Goal: Subscribe to service/newsletter

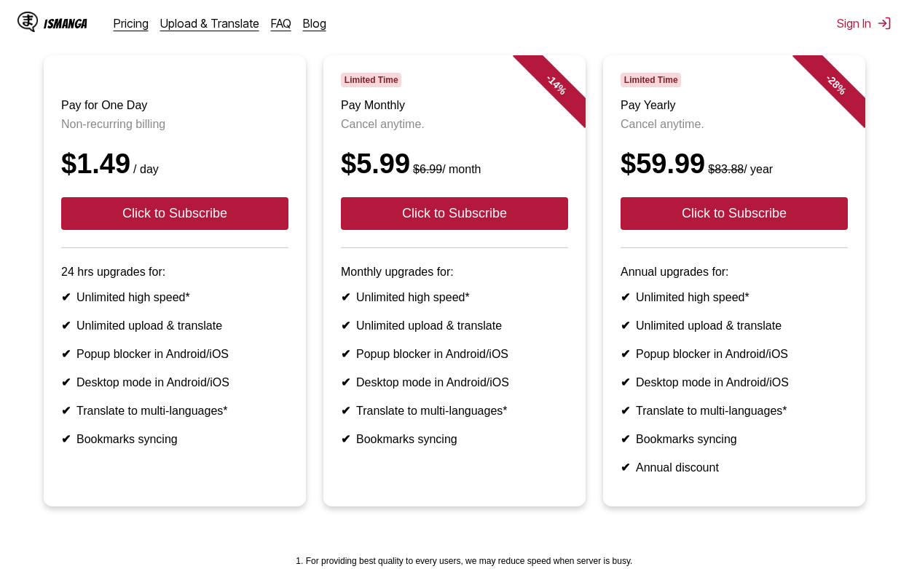
scroll to position [143, 0]
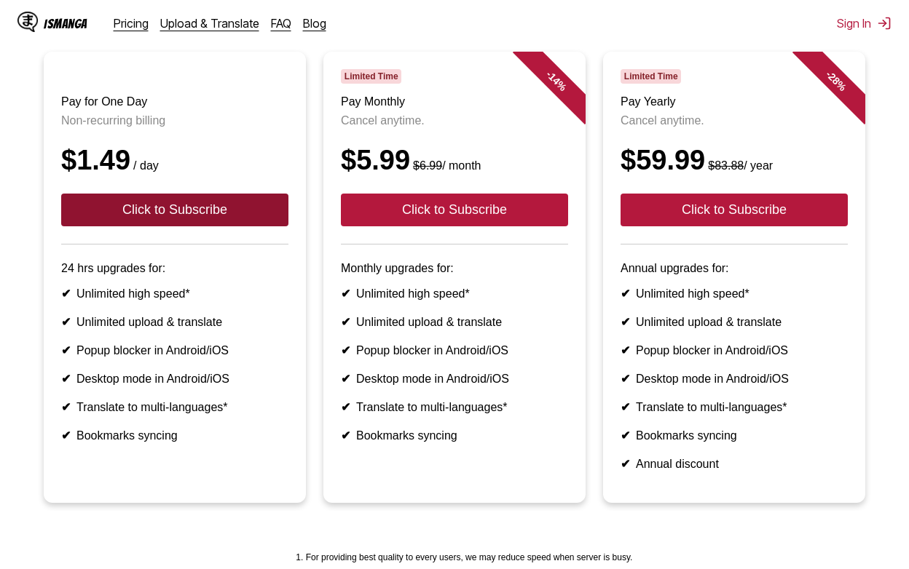
click at [216, 206] on button "Click to Subscribe" at bounding box center [174, 210] width 227 height 33
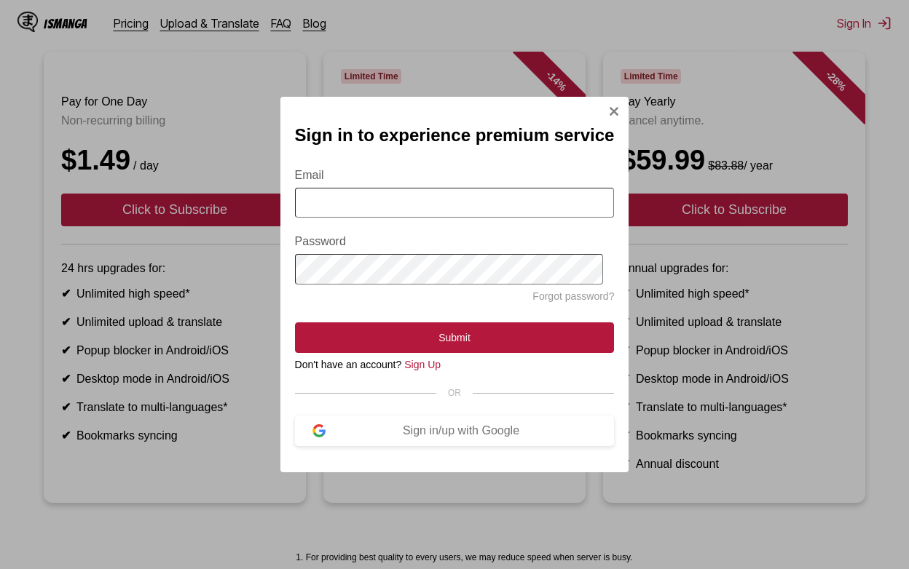
click at [608, 113] on img "Sign In Modal" at bounding box center [614, 112] width 12 height 12
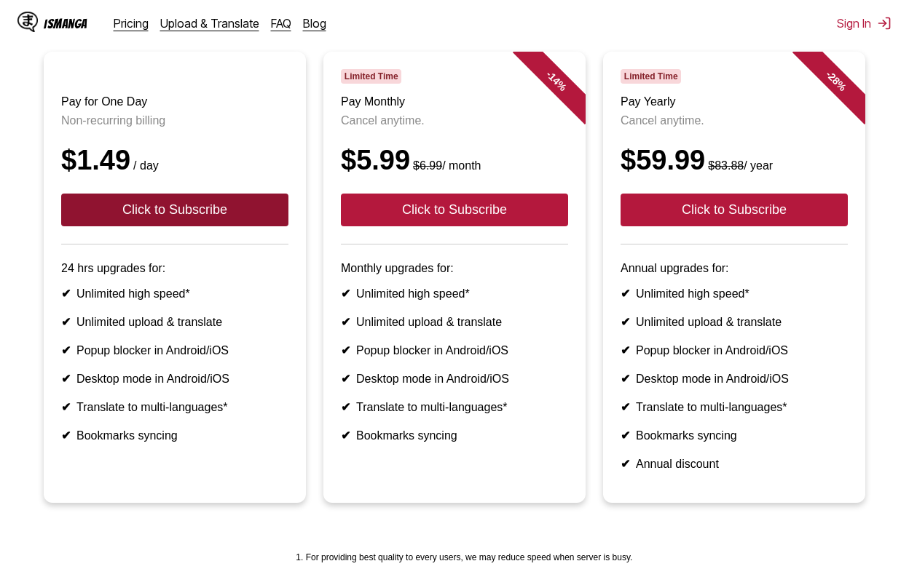
click at [126, 207] on button "Click to Subscribe" at bounding box center [174, 210] width 227 height 33
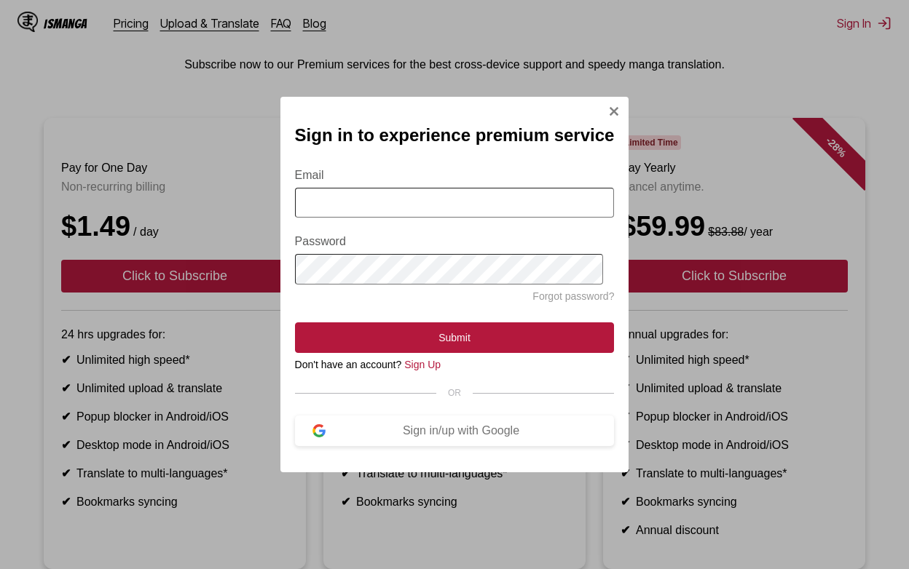
scroll to position [0, 0]
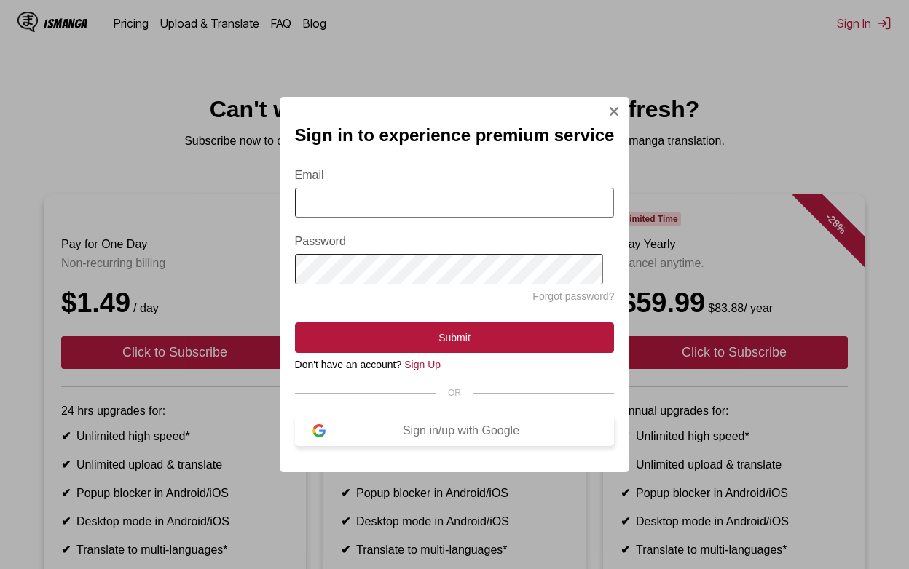
click at [479, 430] on div "Sign in/up with Google" at bounding box center [461, 430] width 272 height 13
click at [608, 112] on img "Sign In Modal" at bounding box center [614, 112] width 12 height 12
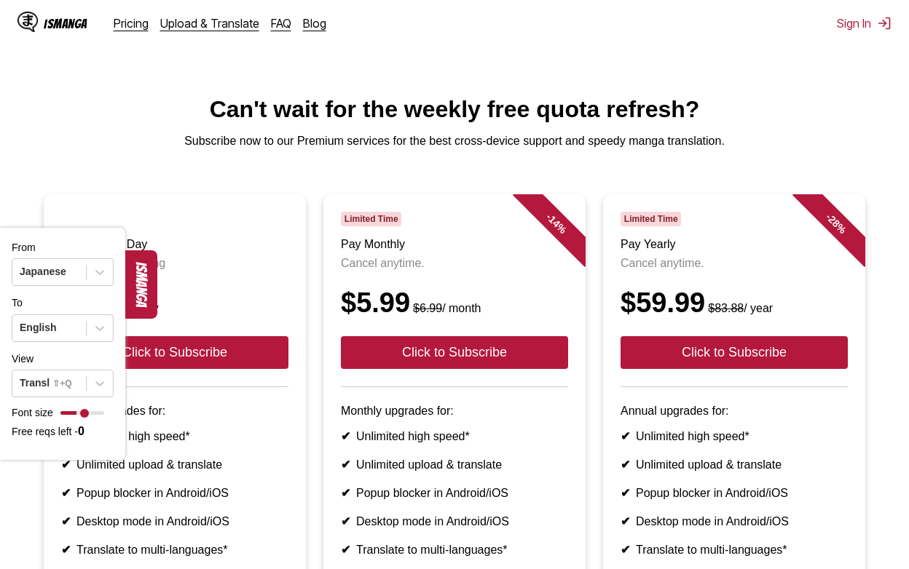
click at [861, 109] on h1 "Can't wait for the weekly free quota refresh?" at bounding box center [454, 109] width 885 height 27
click at [235, 356] on button "Click to Subscribe" at bounding box center [174, 352] width 227 height 33
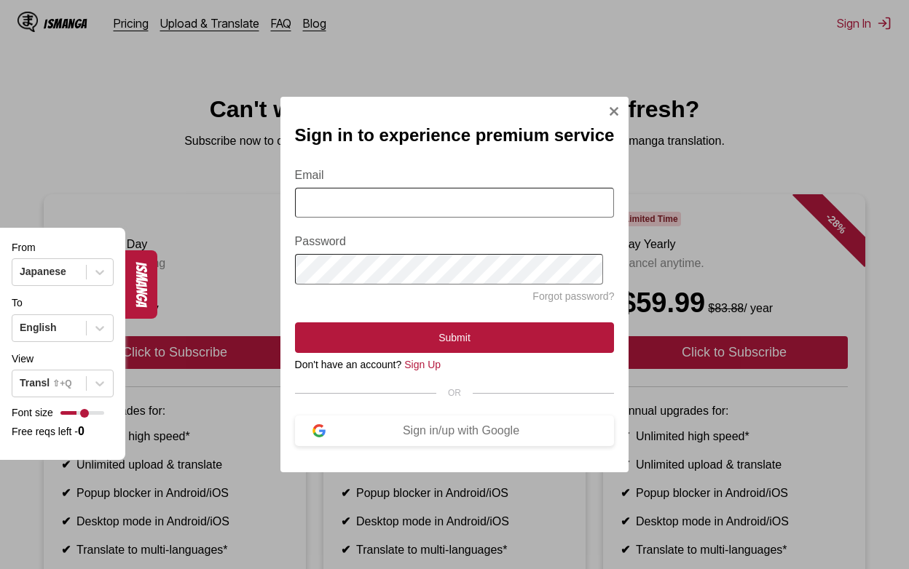
click at [428, 193] on input "Email" at bounding box center [455, 203] width 320 height 30
click at [516, 432] on div "Sign in/up with Google" at bounding box center [461, 430] width 272 height 13
click at [435, 370] on link "Sign Up" at bounding box center [422, 365] width 36 height 12
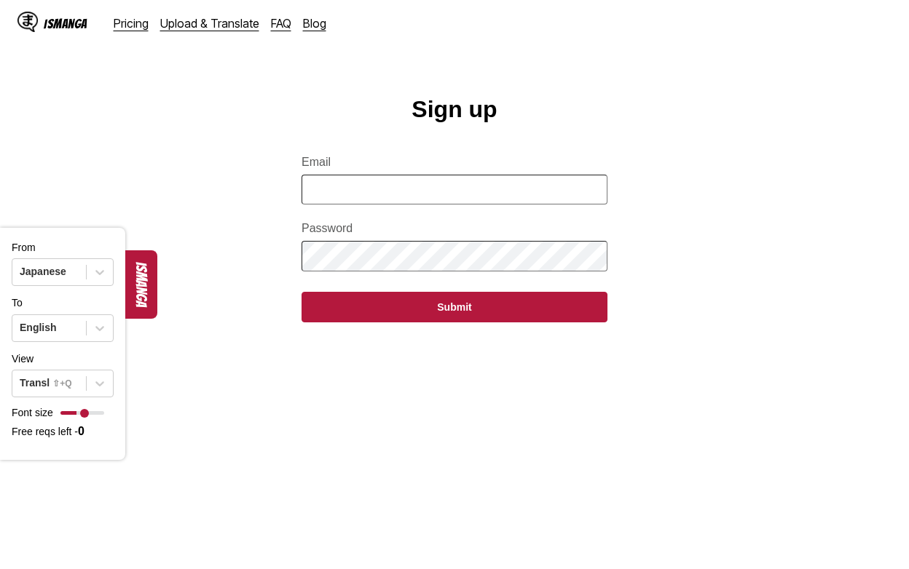
click at [362, 209] on form "Email Password Submit" at bounding box center [454, 230] width 306 height 184
click at [353, 193] on input "Email" at bounding box center [454, 190] width 306 height 30
type input "**********"
click at [301, 292] on button "Submit" at bounding box center [454, 307] width 306 height 31
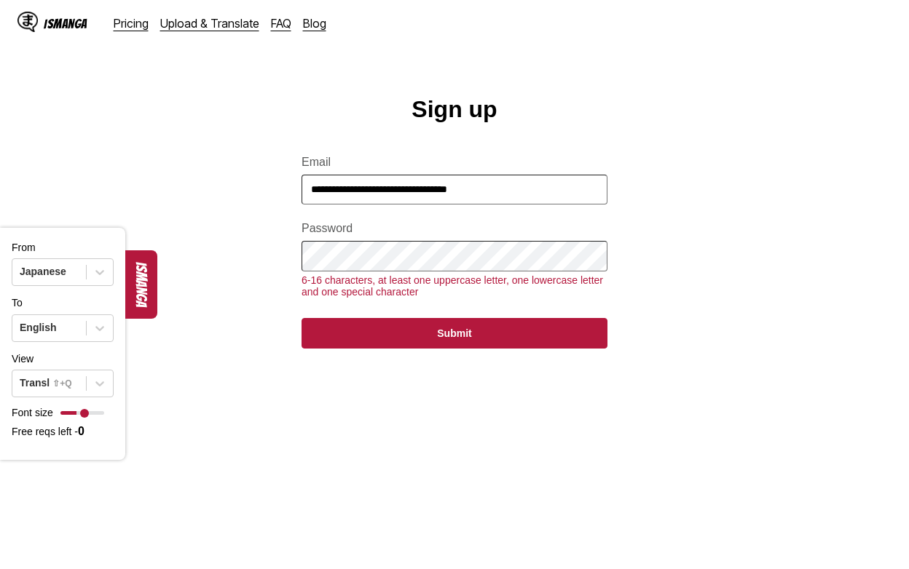
click at [301, 318] on button "Submit" at bounding box center [454, 333] width 306 height 31
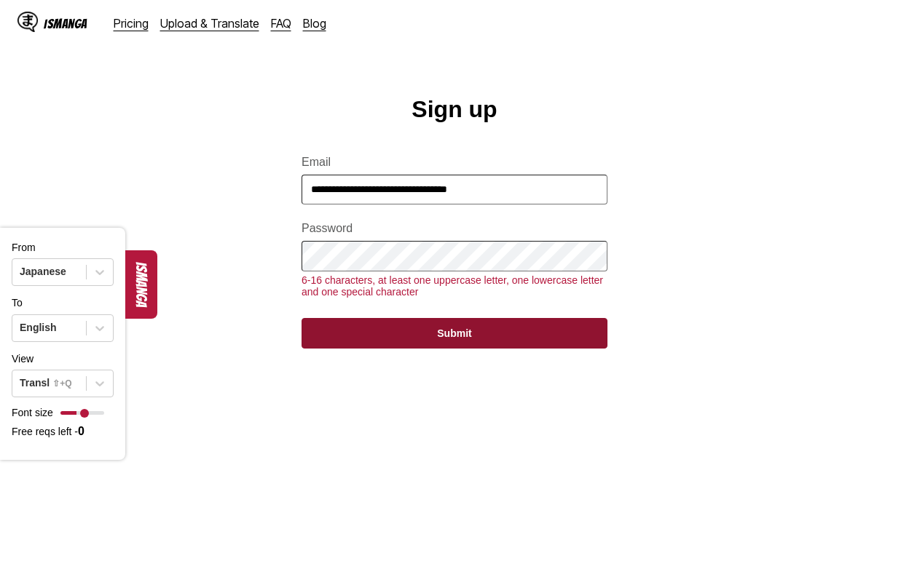
click at [495, 342] on button "Submit" at bounding box center [454, 333] width 306 height 31
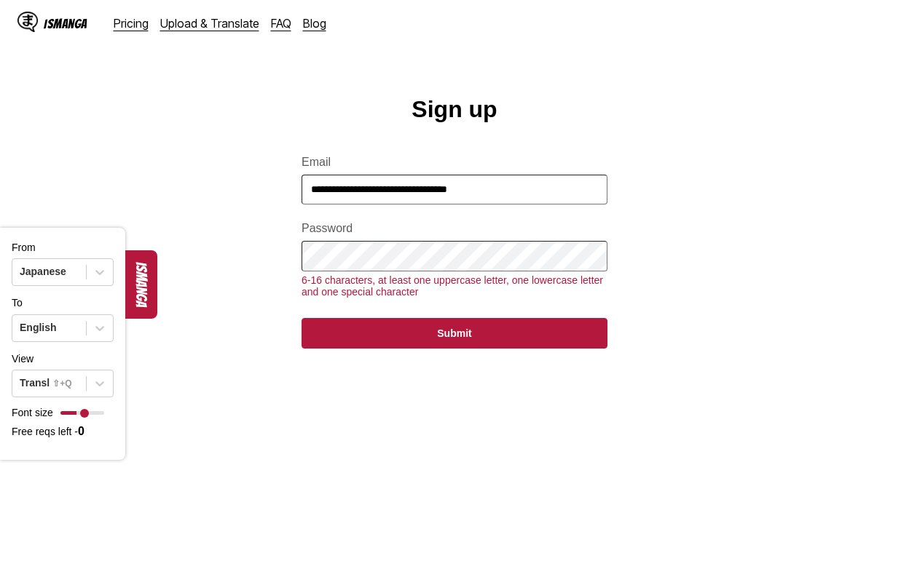
click at [301, 318] on button "Submit" at bounding box center [454, 333] width 306 height 31
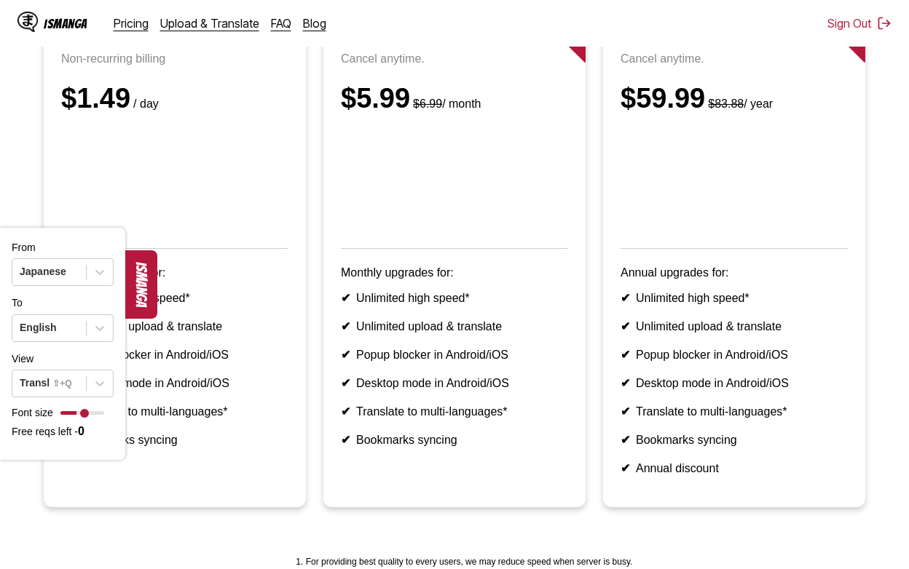
scroll to position [225, 0]
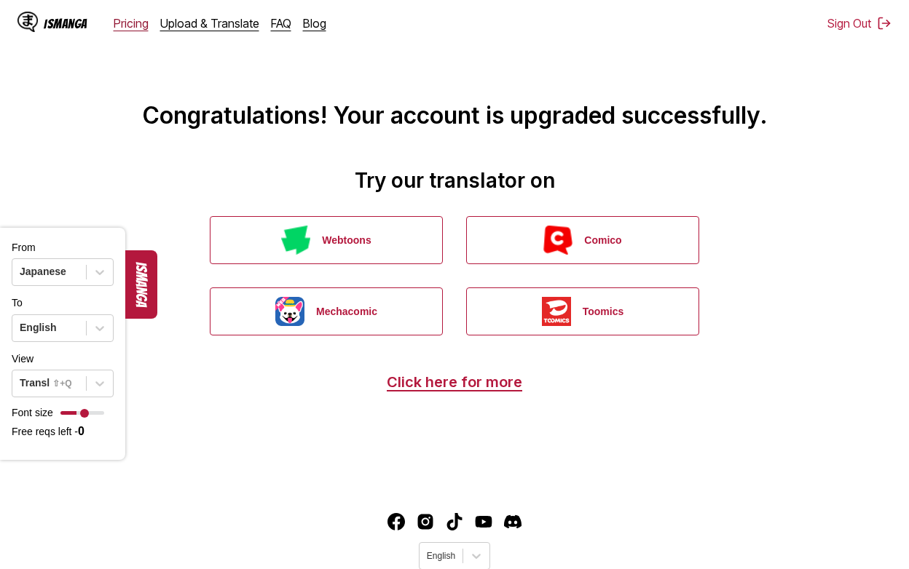
click at [136, 30] on link "Pricing" at bounding box center [131, 23] width 35 height 15
